Goal: Task Accomplishment & Management: Manage account settings

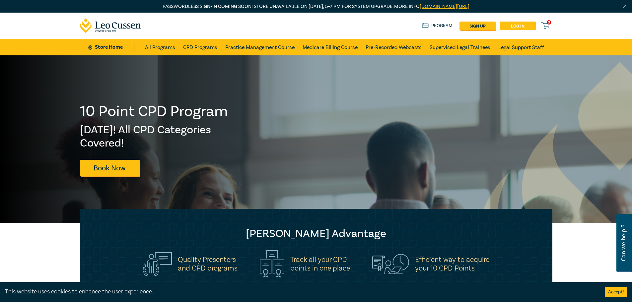
click at [508, 24] on link "Log in" at bounding box center [517, 26] width 36 height 9
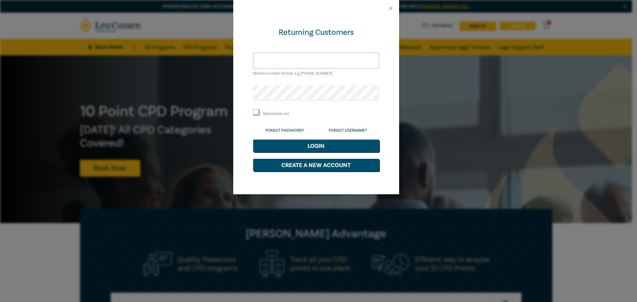
type input "+610428428450"
click at [292, 147] on button "Login" at bounding box center [316, 146] width 126 height 13
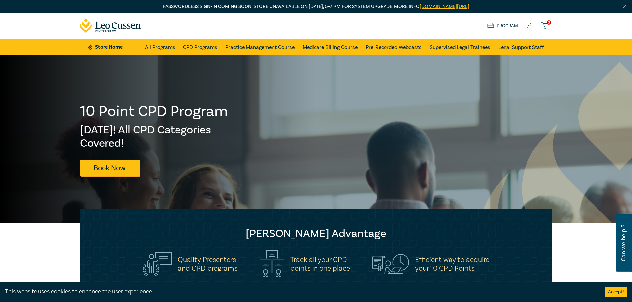
click at [531, 26] on icon at bounding box center [529, 26] width 7 height 7
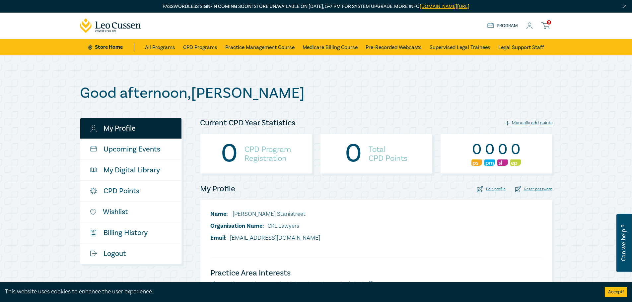
scroll to position [33, 0]
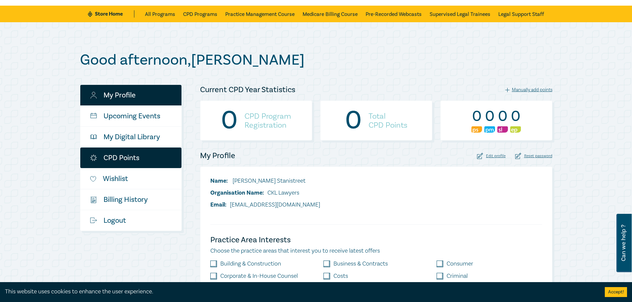
click at [126, 158] on link "CPD Points" at bounding box center [130, 158] width 101 height 21
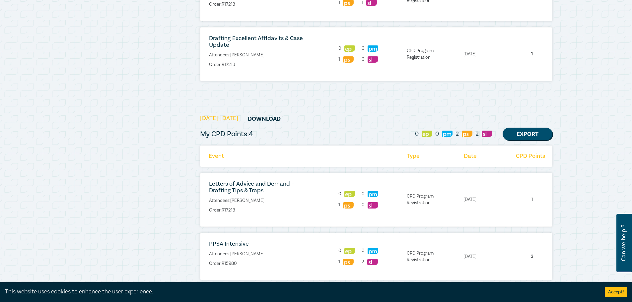
scroll to position [199, 0]
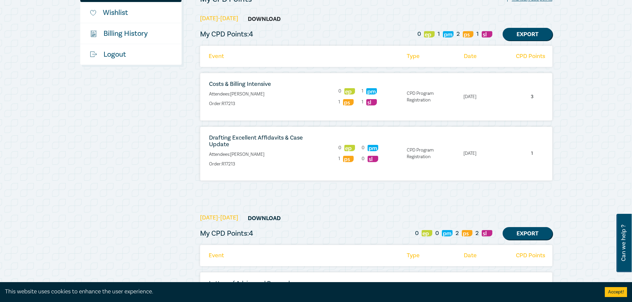
click at [260, 17] on link "Download" at bounding box center [264, 19] width 50 height 13
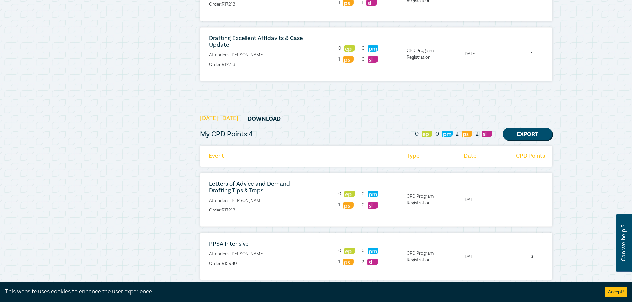
scroll to position [332, 0]
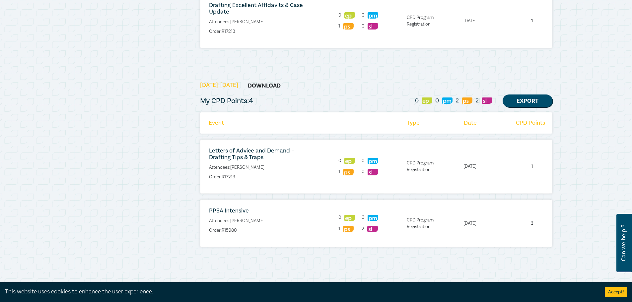
click at [260, 85] on link "Download" at bounding box center [264, 85] width 50 height 13
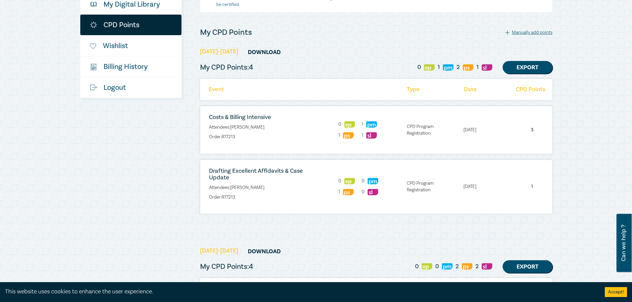
scroll to position [99, 0]
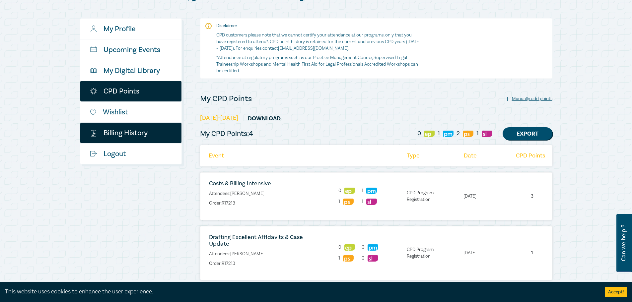
click at [138, 132] on link "$ Billing History" at bounding box center [130, 133] width 101 height 21
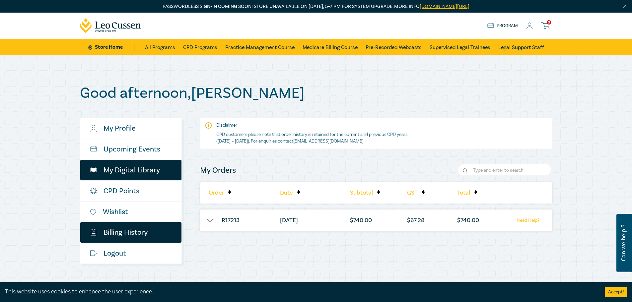
click at [130, 167] on link "My Digital Library" at bounding box center [130, 170] width 101 height 21
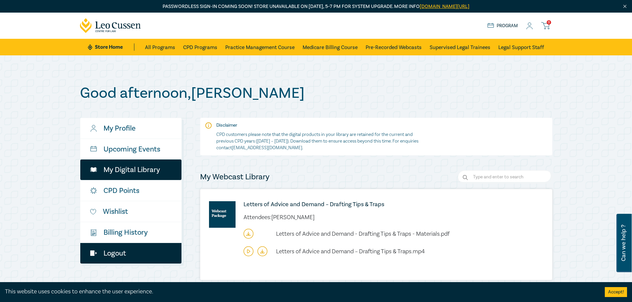
scroll to position [66, 0]
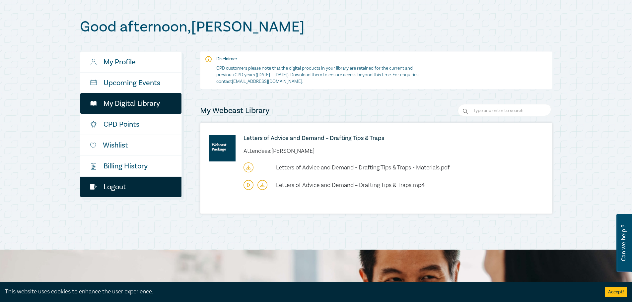
click at [116, 184] on link "Logout" at bounding box center [130, 187] width 101 height 21
